Goal: Information Seeking & Learning: Learn about a topic

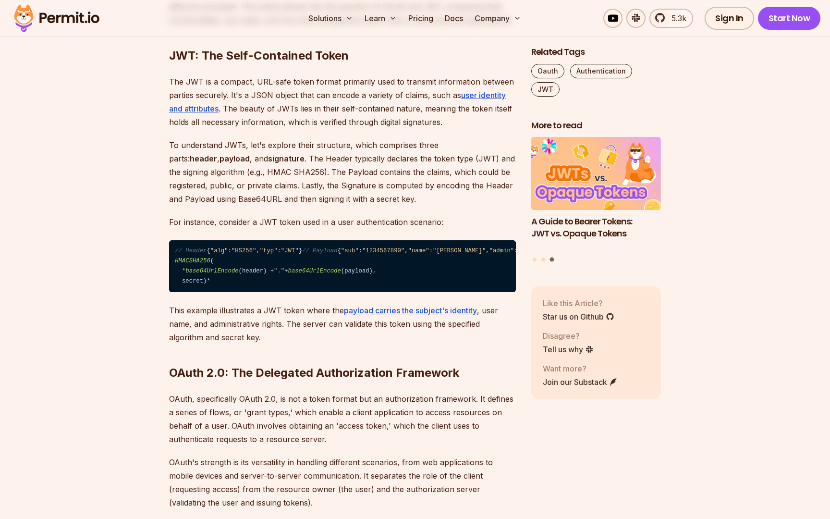
scroll to position [709, 0]
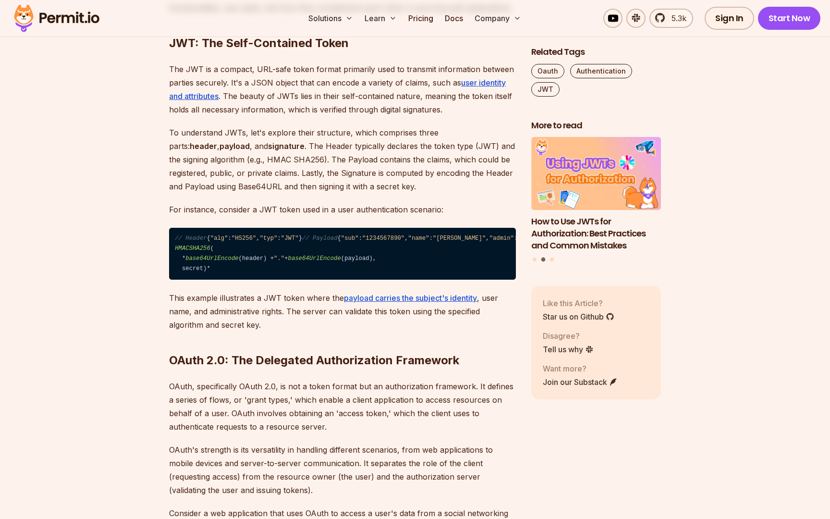
click at [268, 147] on strong "signature" at bounding box center [286, 146] width 37 height 10
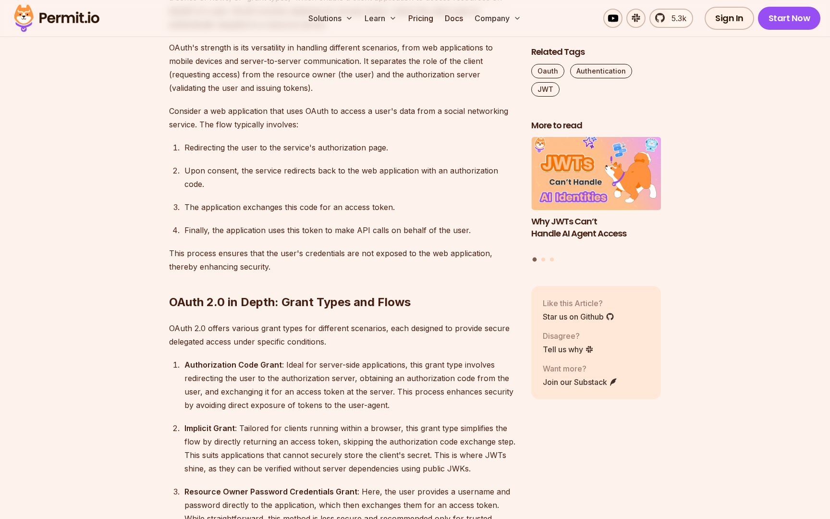
scroll to position [1110, 0]
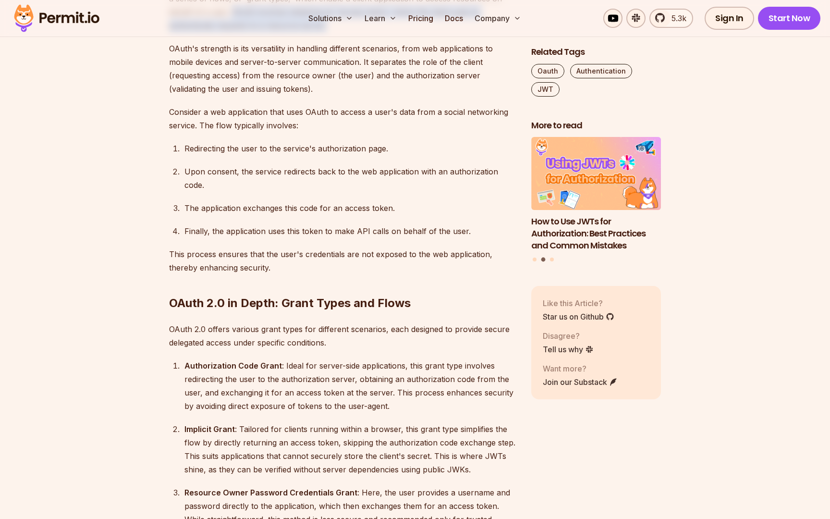
drag, startPoint x: 205, startPoint y: 133, endPoint x: 279, endPoint y: 144, distance: 74.7
click at [279, 32] on p "OAuth, specifically OAuth 2.0, is not a token format but an authorization frame…" at bounding box center [342, 5] width 347 height 54
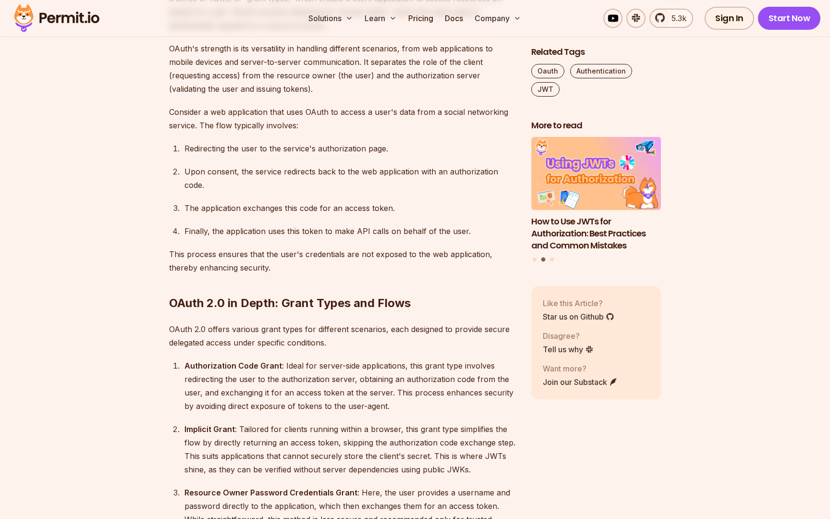
click at [336, 32] on p "OAuth, specifically OAuth 2.0, is not a token format but an authorization frame…" at bounding box center [342, 5] width 347 height 54
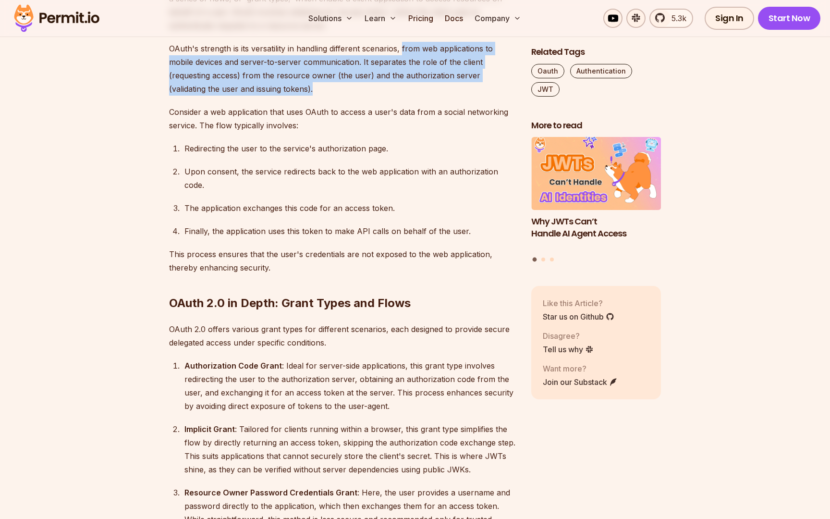
drag, startPoint x: 403, startPoint y: 171, endPoint x: 419, endPoint y: 216, distance: 48.0
click at [419, 96] on p "OAuth's strength is its versatility in handling different scenarios, from web a…" at bounding box center [342, 69] width 347 height 54
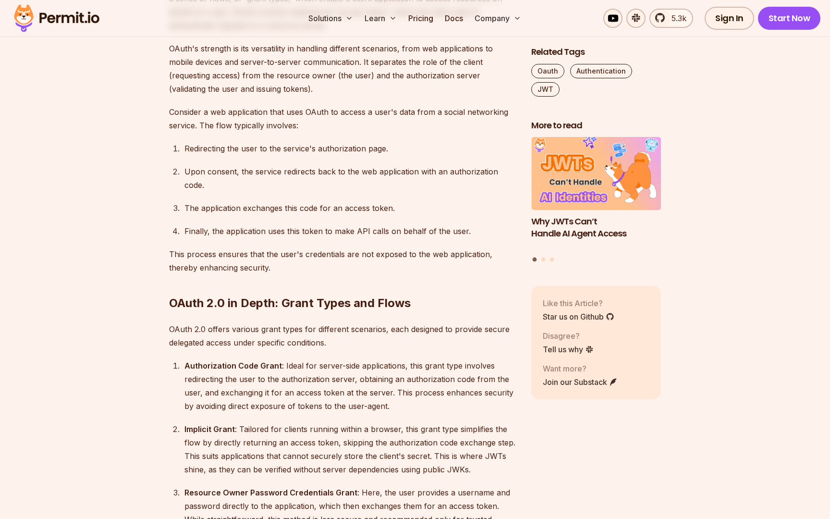
click at [408, 96] on p "OAuth's strength is its versatility in handling different scenarios, from web a…" at bounding box center [342, 69] width 347 height 54
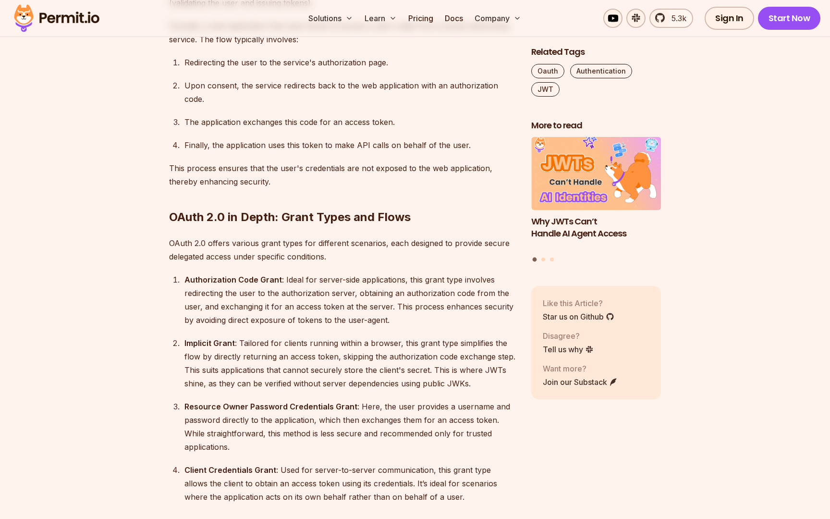
scroll to position [1200, 0]
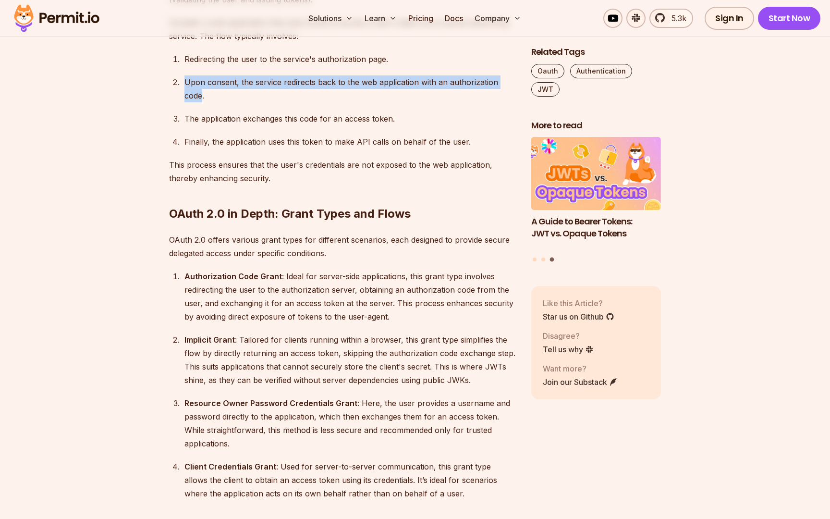
drag, startPoint x: 185, startPoint y: 202, endPoint x: 203, endPoint y: 215, distance: 22.1
click at [203, 102] on div "Upon consent, the service redirects back to the web application with an authori…" at bounding box center [349, 88] width 331 height 27
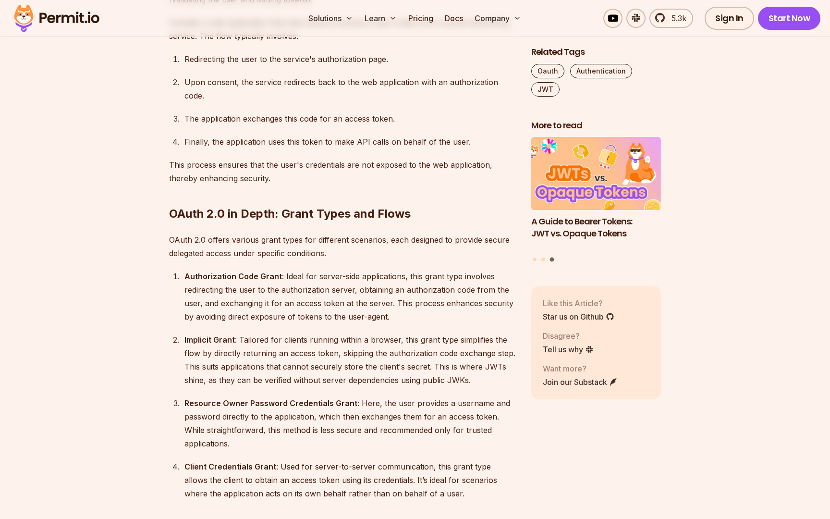
click at [224, 102] on div "Upon consent, the service redirects back to the web application with an authori…" at bounding box center [349, 88] width 331 height 27
drag, startPoint x: 184, startPoint y: 240, endPoint x: 398, endPoint y: 238, distance: 213.8
click at [398, 125] on div "The application exchanges this code for an access token." at bounding box center [349, 118] width 331 height 13
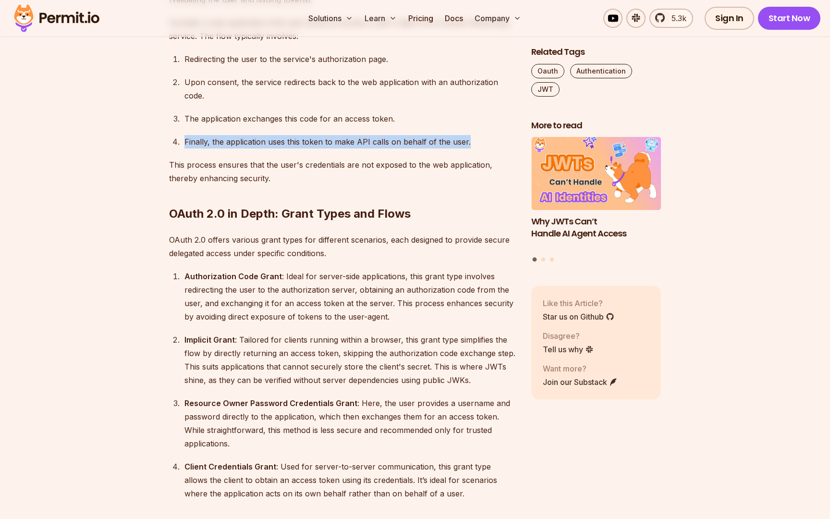
drag, startPoint x: 185, startPoint y: 263, endPoint x: 475, endPoint y: 262, distance: 289.2
click at [475, 148] on div "Finally, the application uses this token to make API calls on behalf of the use…" at bounding box center [349, 141] width 331 height 13
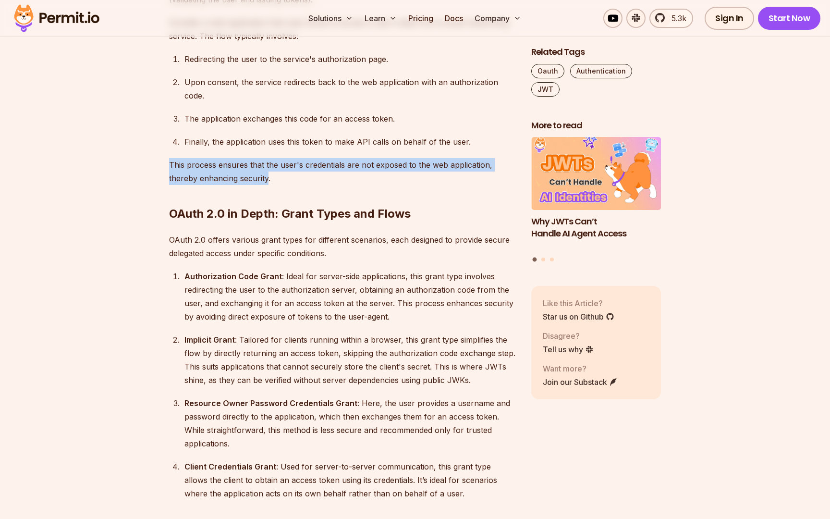
drag, startPoint x: 170, startPoint y: 287, endPoint x: 267, endPoint y: 301, distance: 97.6
click at [267, 185] on p "This process ensures that the user's credentials are not exposed to the web app…" at bounding box center [342, 171] width 347 height 27
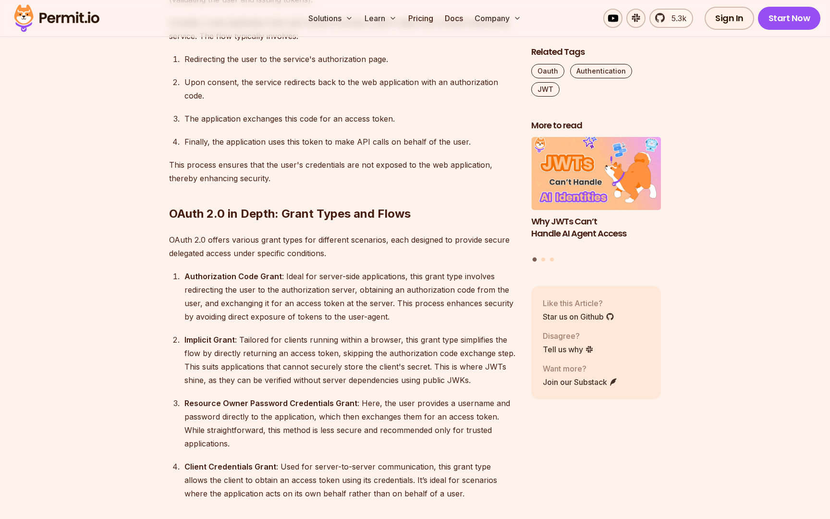
click at [299, 221] on h2 "OAuth 2.0 in Depth: Grant Types and Flows" at bounding box center [342, 195] width 347 height 54
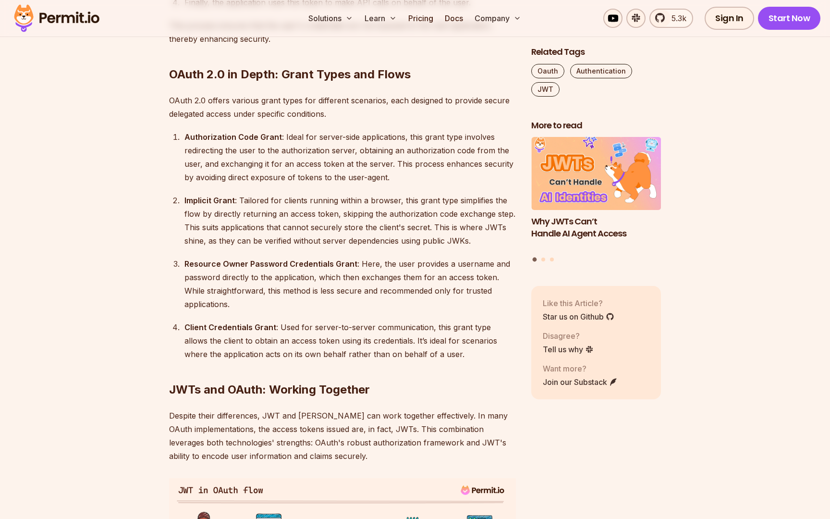
scroll to position [1348, 0]
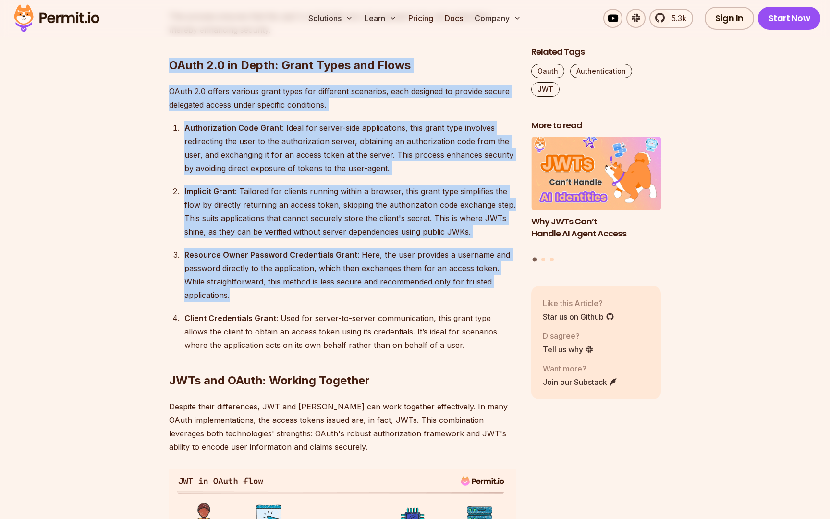
drag, startPoint x: 169, startPoint y: 186, endPoint x: 288, endPoint y: 416, distance: 258.5
click at [288, 416] on div "Introduction In recent years, two prominent technologies have become widely use…" at bounding box center [342, 350] width 347 height 2160
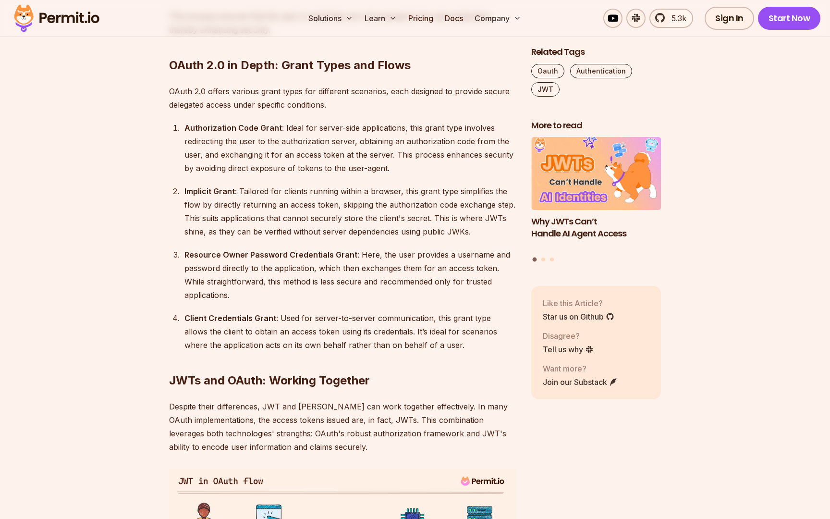
click at [297, 238] on div "Implicit Grant : Tailored for clients running within a browser, this grant type…" at bounding box center [349, 211] width 331 height 54
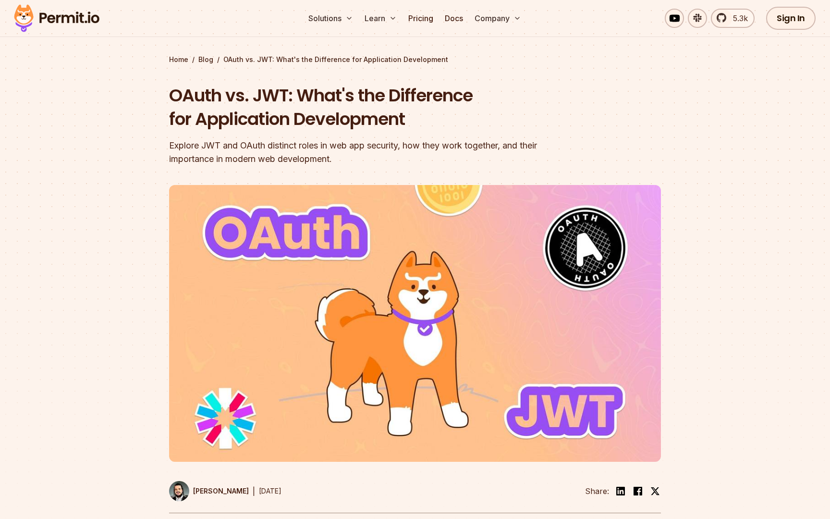
scroll to position [0, 0]
